Goal: Information Seeking & Learning: Learn about a topic

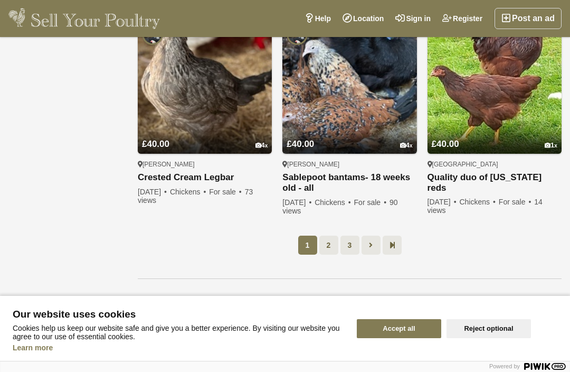
scroll to position [807, 0]
click at [398, 239] on link at bounding box center [392, 244] width 19 height 19
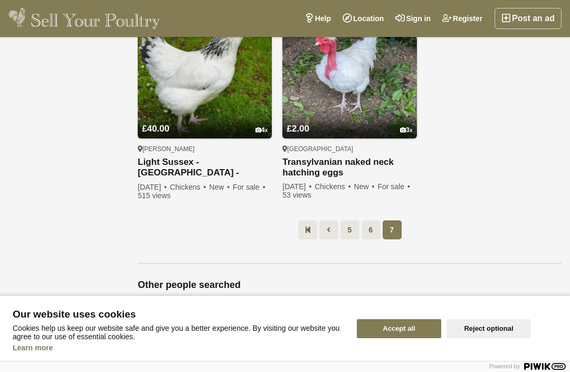
scroll to position [834, 0]
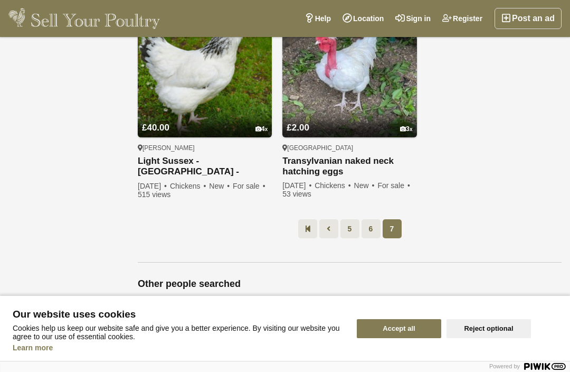
click at [328, 231] on icon at bounding box center [329, 228] width 4 height 11
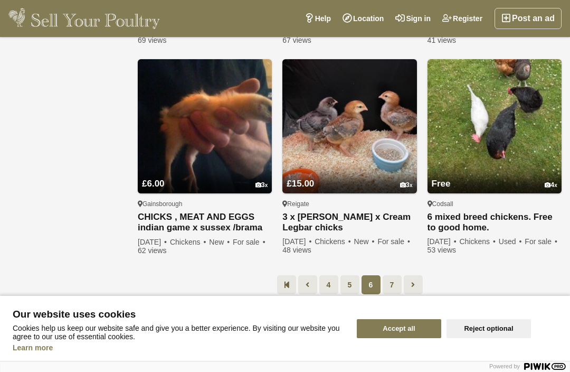
scroll to position [768, 0]
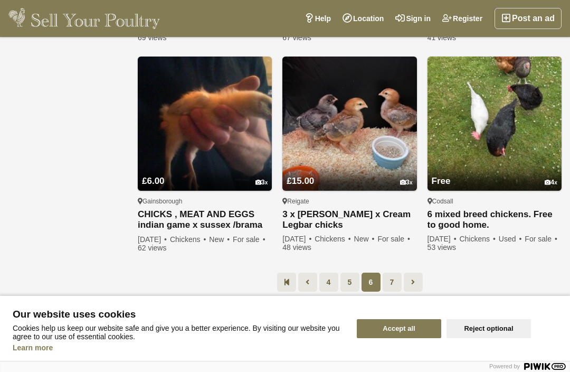
click at [356, 272] on link "5" at bounding box center [350, 281] width 19 height 19
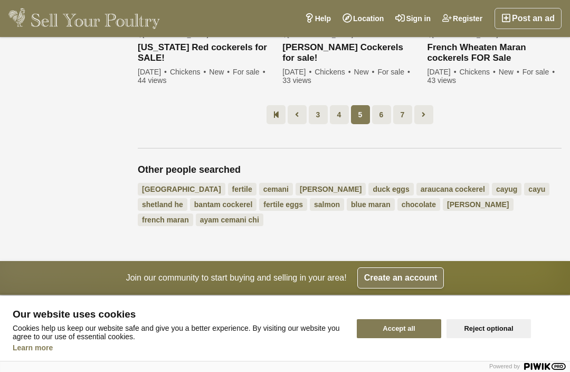
scroll to position [936, 0]
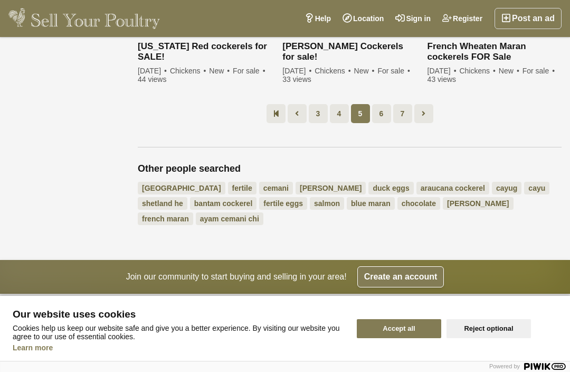
click at [417, 184] on link "araucana cockerel" at bounding box center [453, 188] width 73 height 13
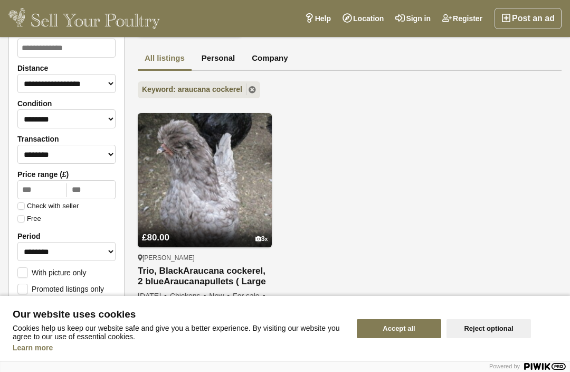
scroll to position [70, 0]
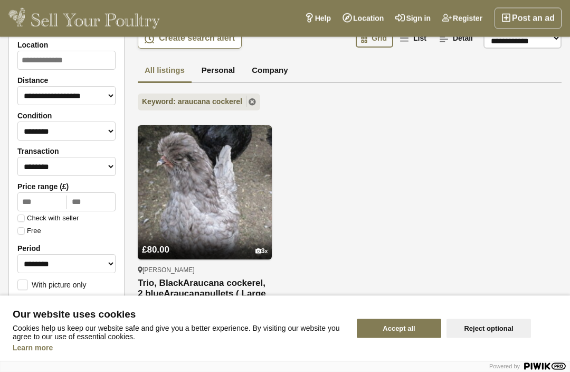
click at [217, 220] on img at bounding box center [205, 193] width 134 height 134
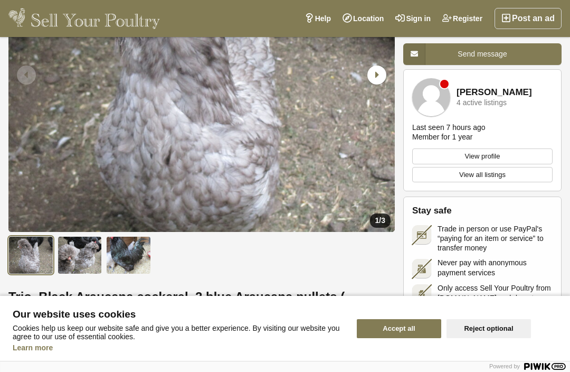
scroll to position [141, 0]
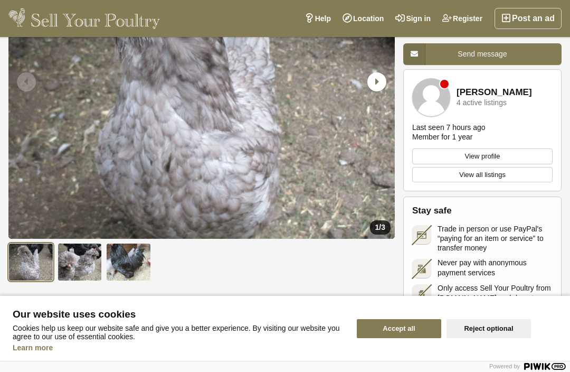
click at [84, 264] on img at bounding box center [80, 262] width 45 height 38
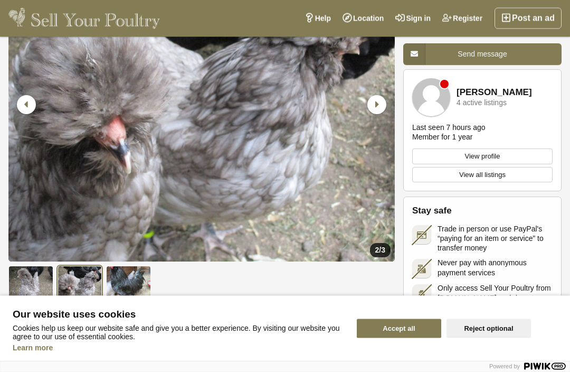
scroll to position [118, 0]
click at [135, 277] on img at bounding box center [128, 285] width 45 height 38
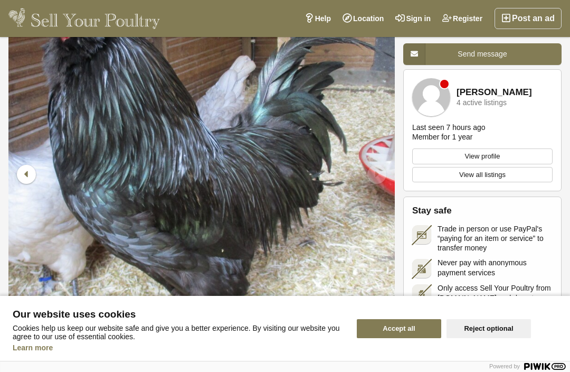
scroll to position [0, 0]
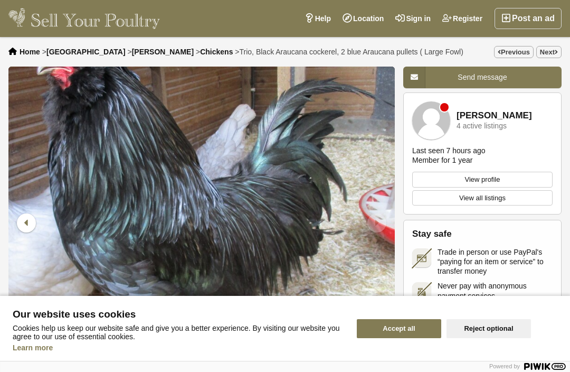
click at [241, 148] on img "3 / 3" at bounding box center [201, 223] width 387 height 313
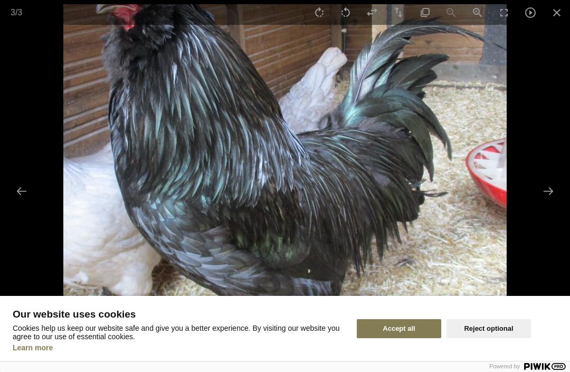
click at [407, 319] on button "Accept all" at bounding box center [399, 328] width 84 height 19
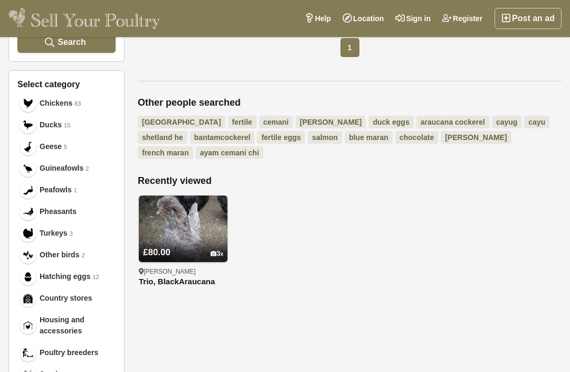
scroll to position [375, 0]
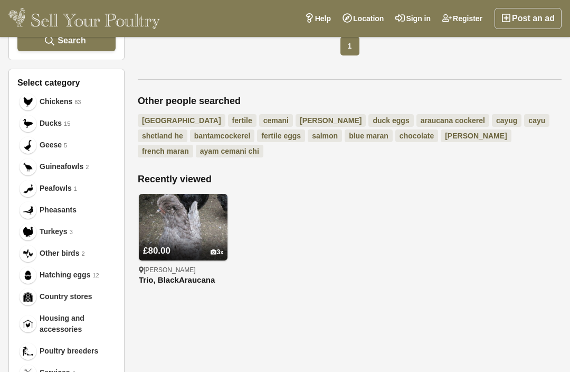
click at [345, 138] on link "blue maran" at bounding box center [369, 135] width 48 height 13
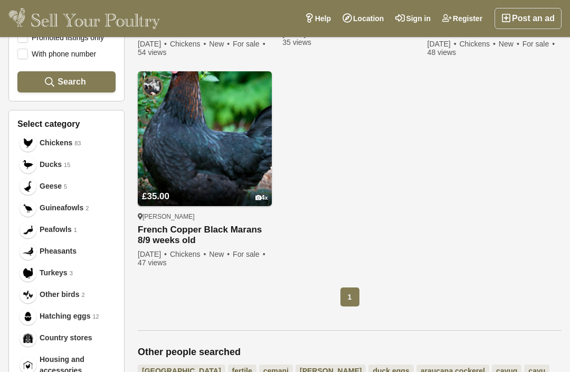
scroll to position [333, 0]
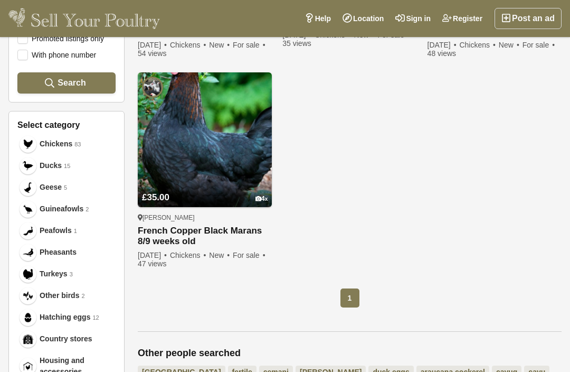
click at [378, 263] on div "£35.00 4 Preston Rare pure bred White Marans 8/9 weeks old Pure breed Marans - …" at bounding box center [350, 69] width 435 height 422
click at [55, 140] on span "Chickens" at bounding box center [56, 143] width 33 height 11
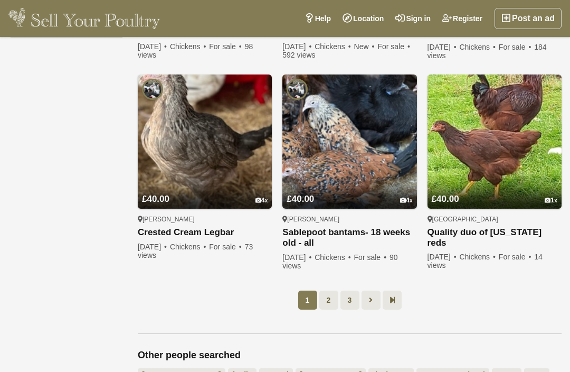
scroll to position [754, 0]
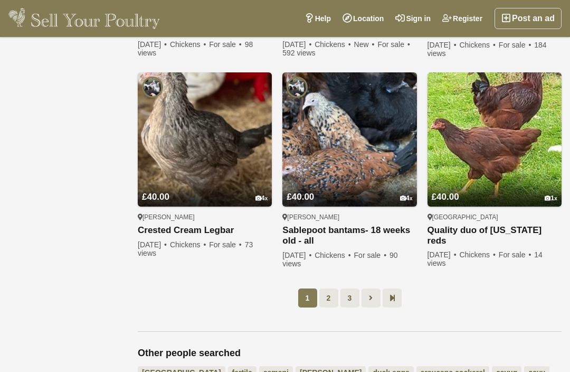
click at [333, 295] on link "2" at bounding box center [328, 297] width 19 height 19
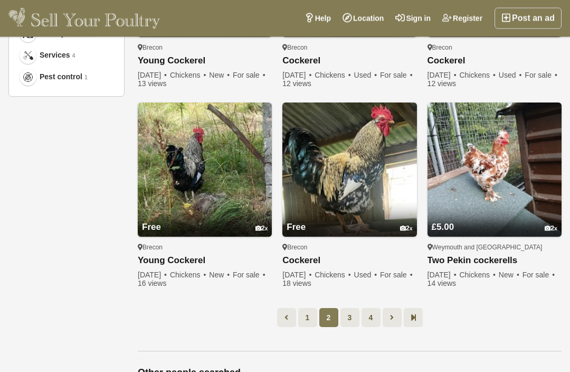
scroll to position [692, 0]
click at [352, 321] on link "3" at bounding box center [350, 317] width 19 height 19
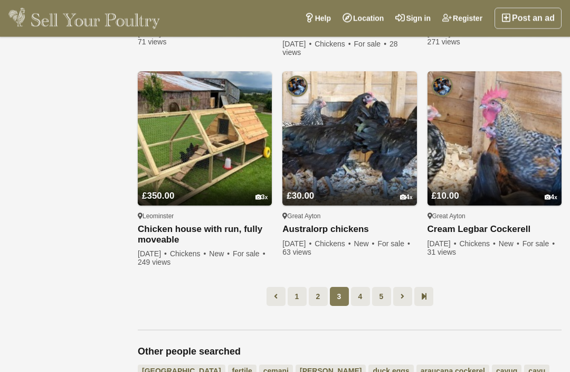
scroll to position [753, 0]
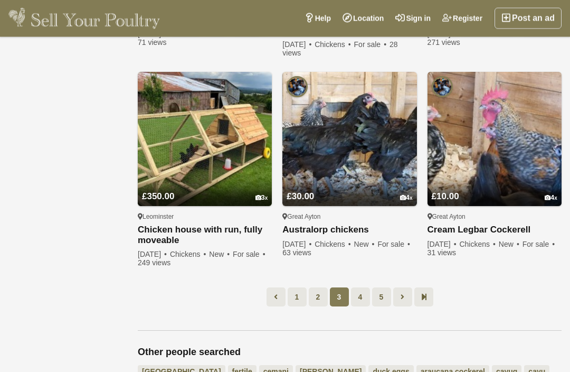
click at [427, 297] on icon at bounding box center [424, 297] width 6 height 11
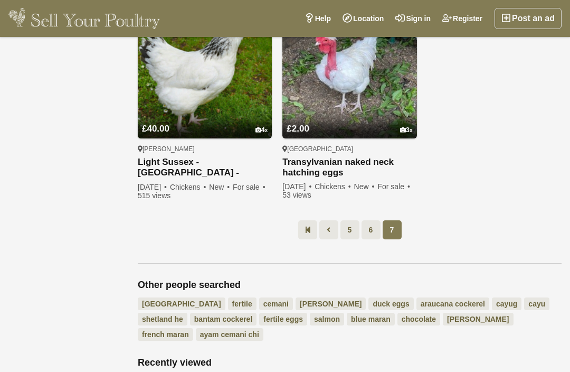
scroll to position [834, 0]
click at [372, 228] on link "6" at bounding box center [371, 229] width 19 height 19
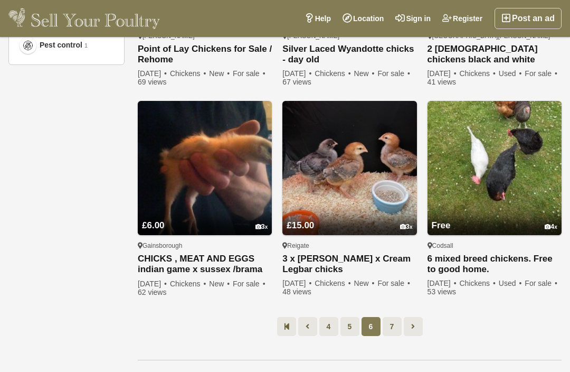
scroll to position [723, 0]
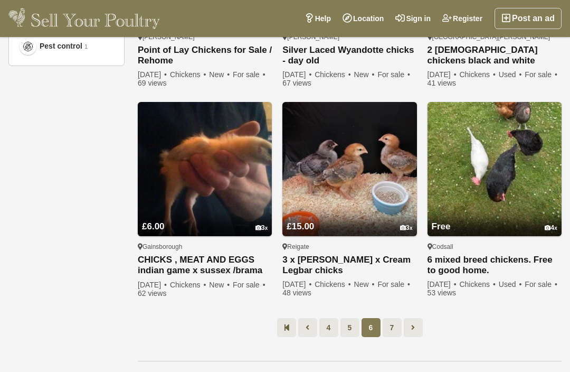
click at [538, 17] on link "Post an ad" at bounding box center [528, 18] width 67 height 21
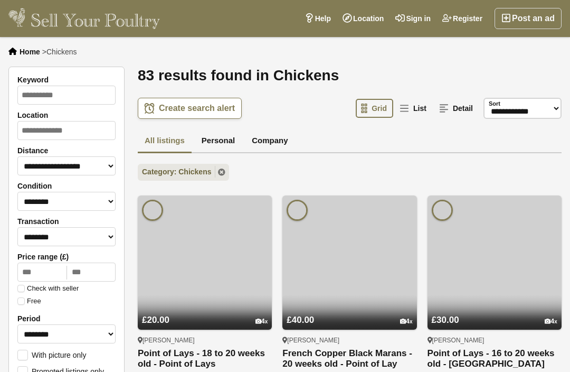
scroll to position [723, 0]
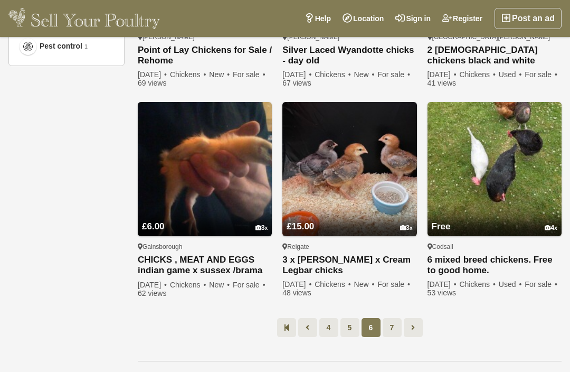
click at [507, 178] on img at bounding box center [495, 169] width 134 height 134
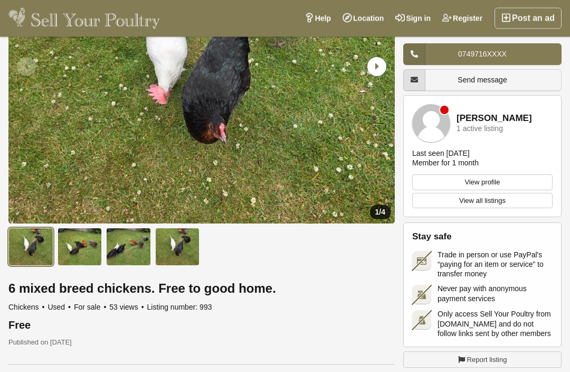
scroll to position [157, 0]
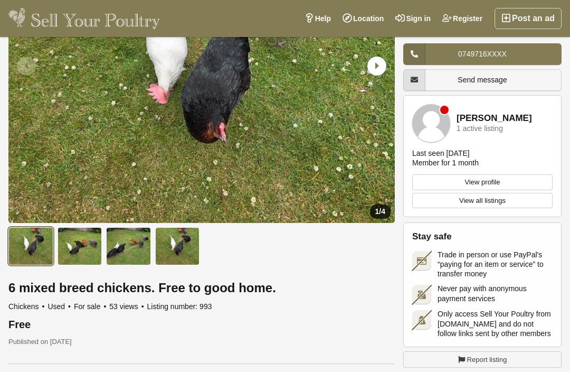
click at [137, 249] on img at bounding box center [128, 246] width 45 height 38
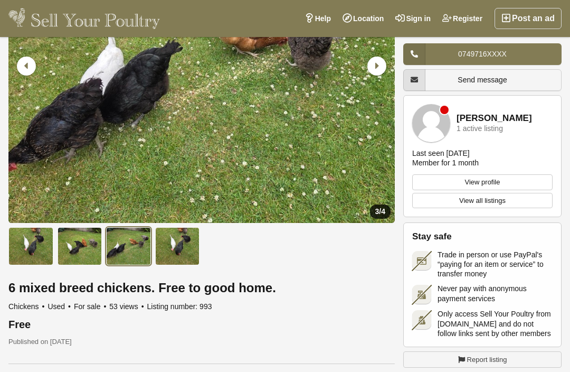
click at [184, 244] on img at bounding box center [177, 246] width 45 height 38
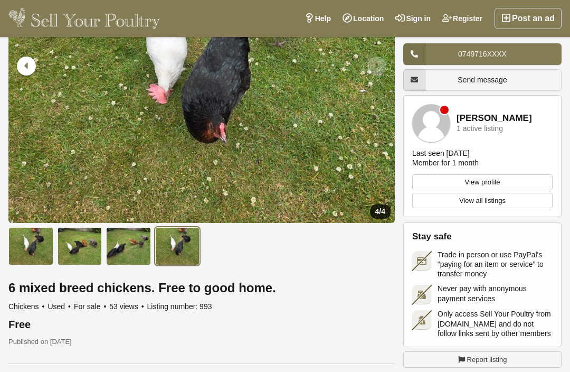
click at [77, 248] on img at bounding box center [80, 246] width 45 height 38
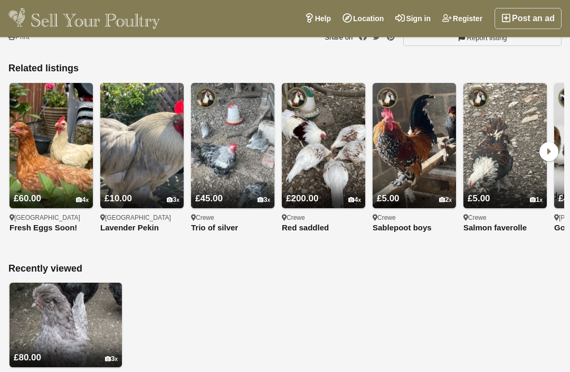
scroll to position [836, 0]
